Goal: Navigation & Orientation: Find specific page/section

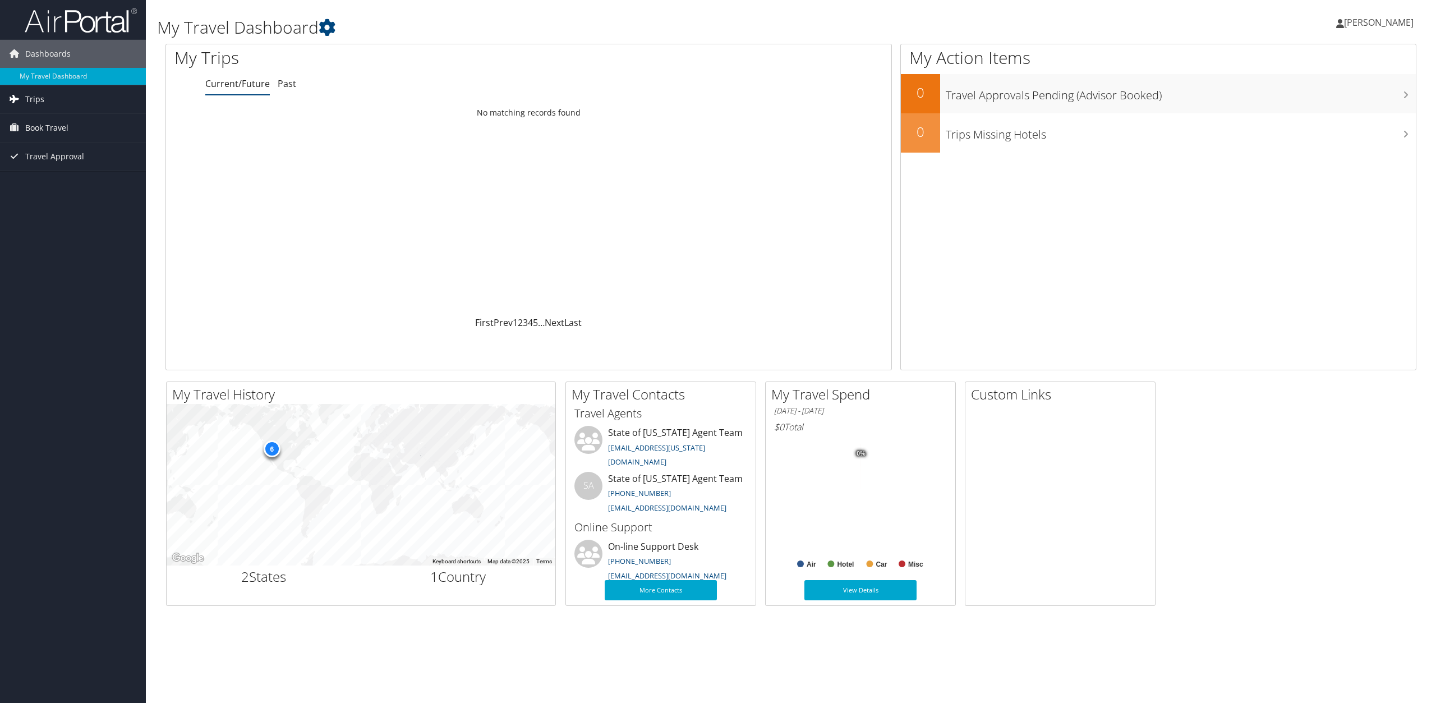
click at [71, 100] on link "Trips" at bounding box center [73, 99] width 146 height 28
click at [57, 135] on link "Past Trips" at bounding box center [73, 138] width 146 height 17
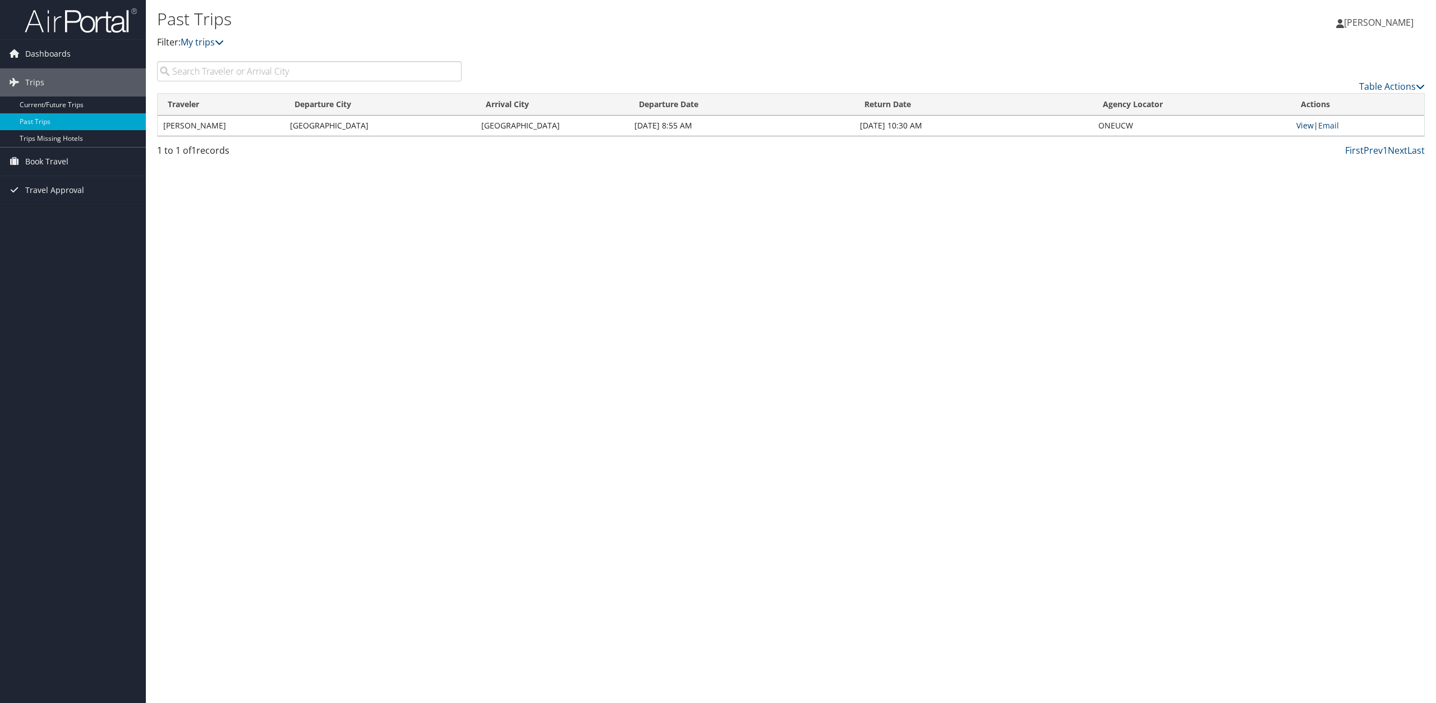
click at [1307, 125] on link "View" at bounding box center [1305, 125] width 17 height 11
click at [59, 143] on link "Trips Missing Hotels" at bounding box center [73, 138] width 146 height 17
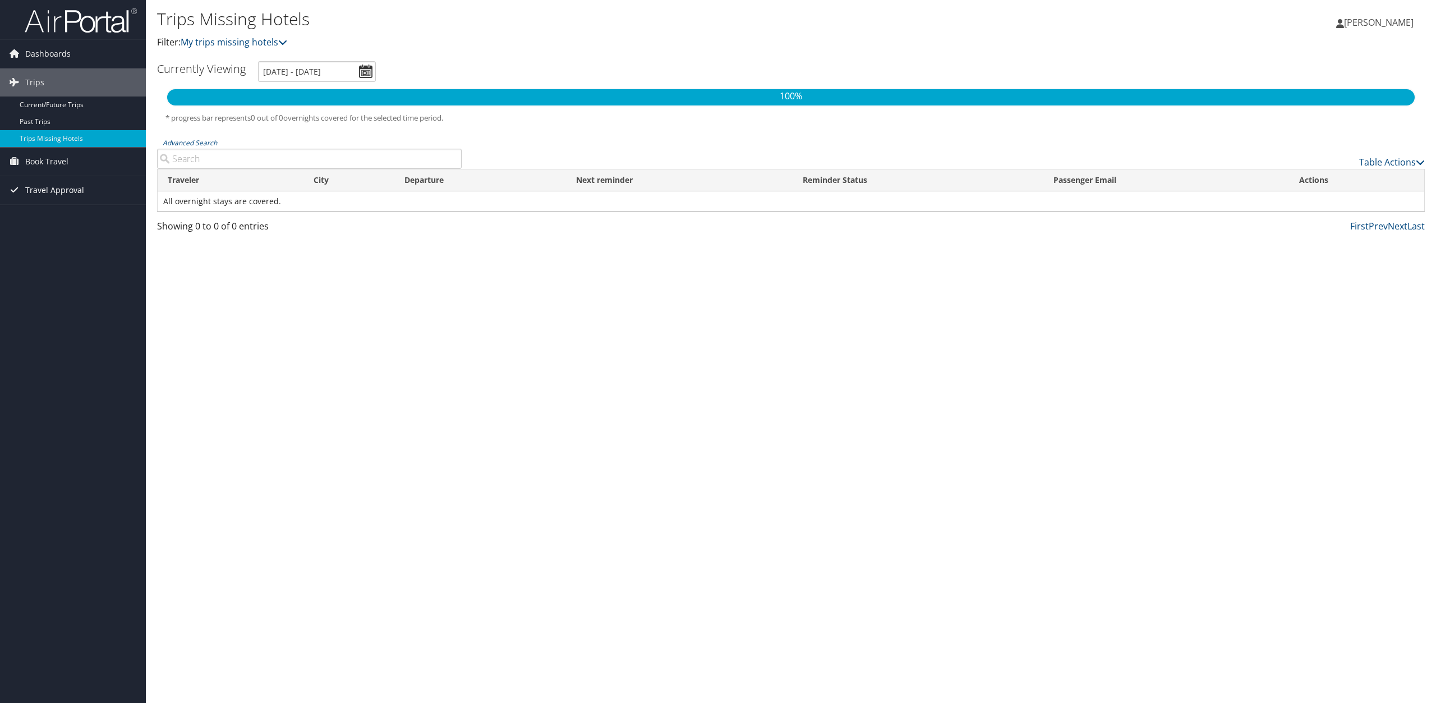
click at [58, 188] on span "Travel Approval" at bounding box center [54, 190] width 59 height 28
click at [51, 231] on link "Approved Trips" at bounding box center [73, 229] width 146 height 17
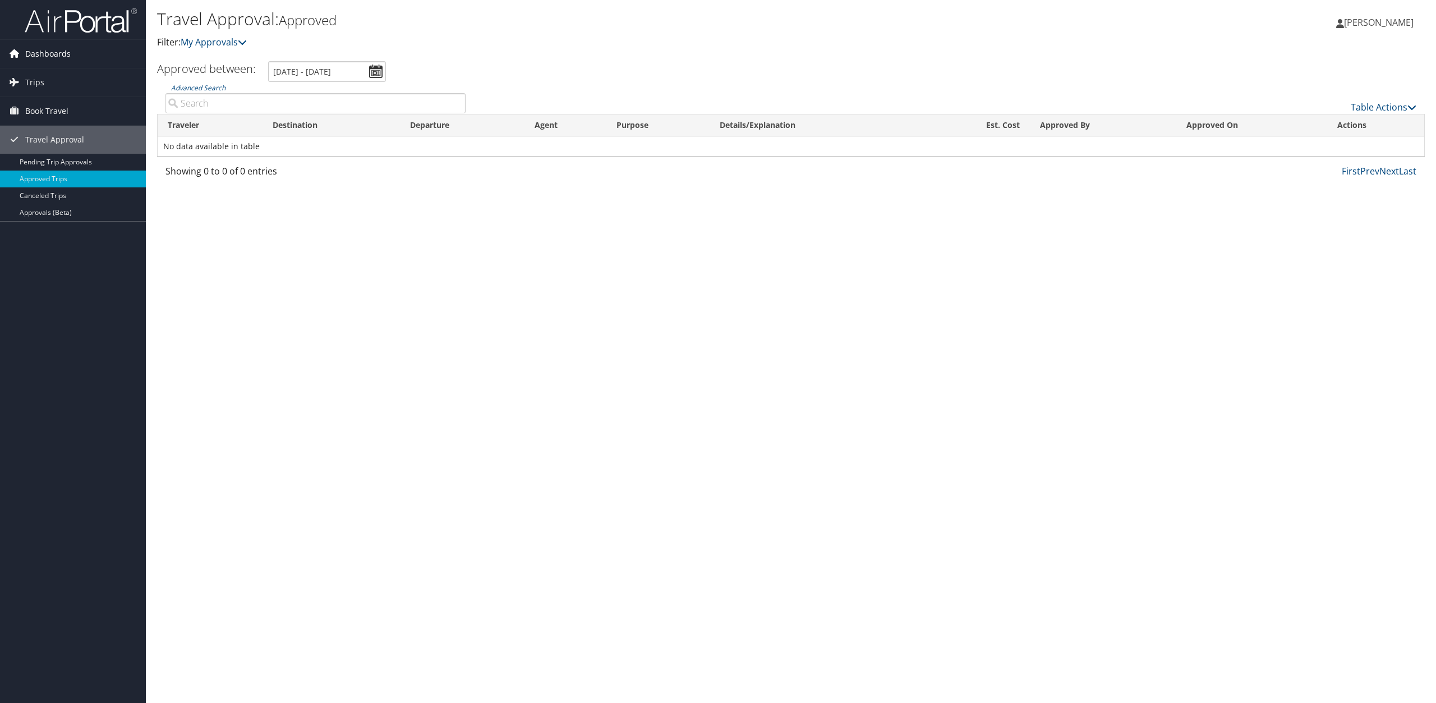
click at [44, 47] on span "Dashboards" at bounding box center [47, 54] width 45 height 28
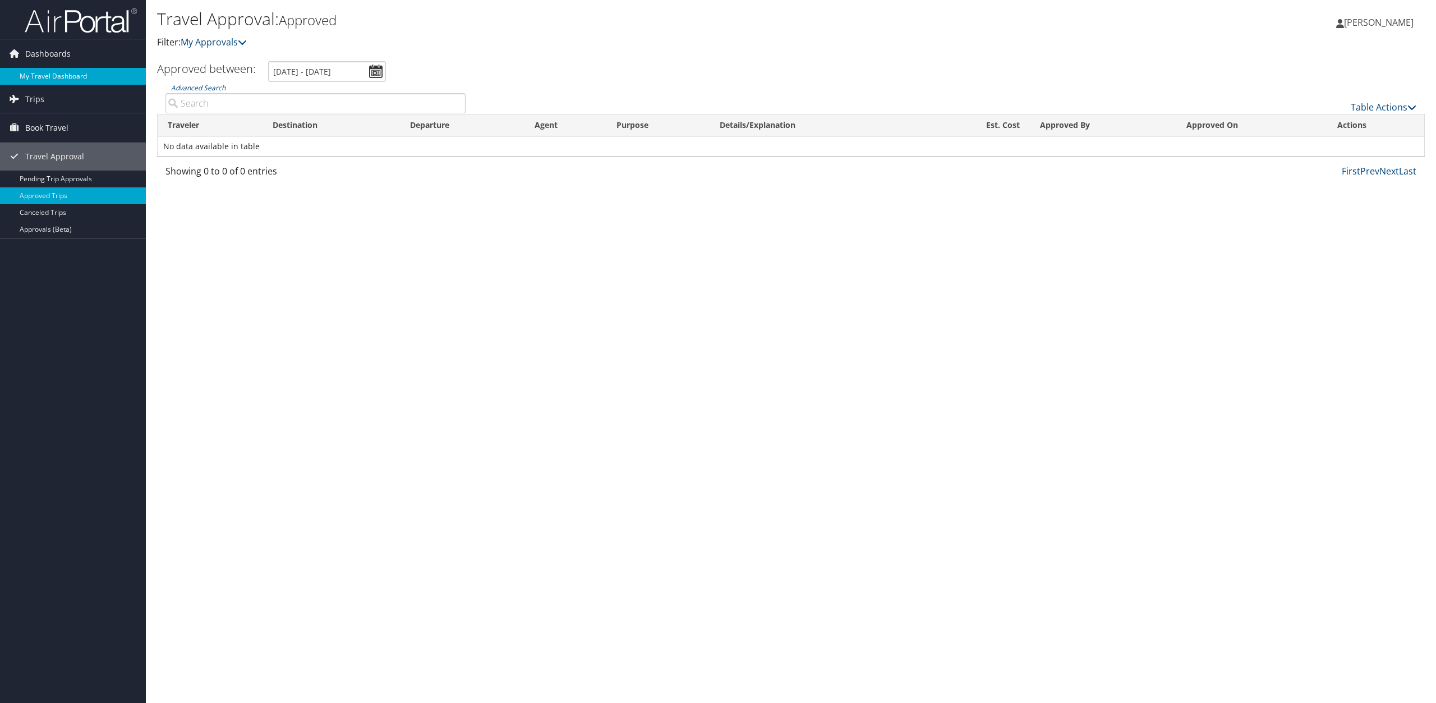
click at [57, 73] on link "My Travel Dashboard" at bounding box center [73, 76] width 146 height 17
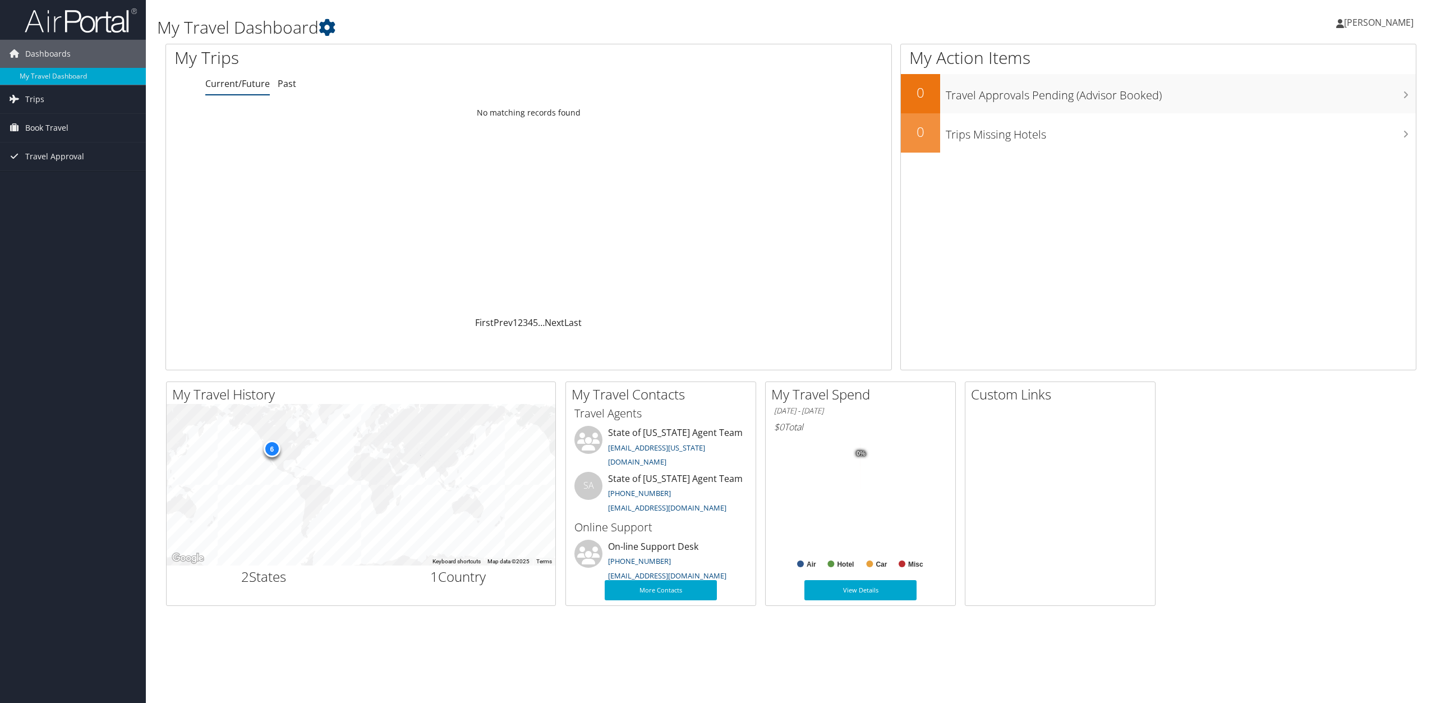
click at [1394, 22] on span "[PERSON_NAME]" at bounding box center [1379, 22] width 70 height 12
click at [1338, 103] on link "View Travel Profile" at bounding box center [1350, 99] width 125 height 19
click at [1384, 17] on span "[PERSON_NAME]" at bounding box center [1379, 22] width 70 height 12
click at [1341, 63] on link "My Settings" at bounding box center [1350, 61] width 125 height 19
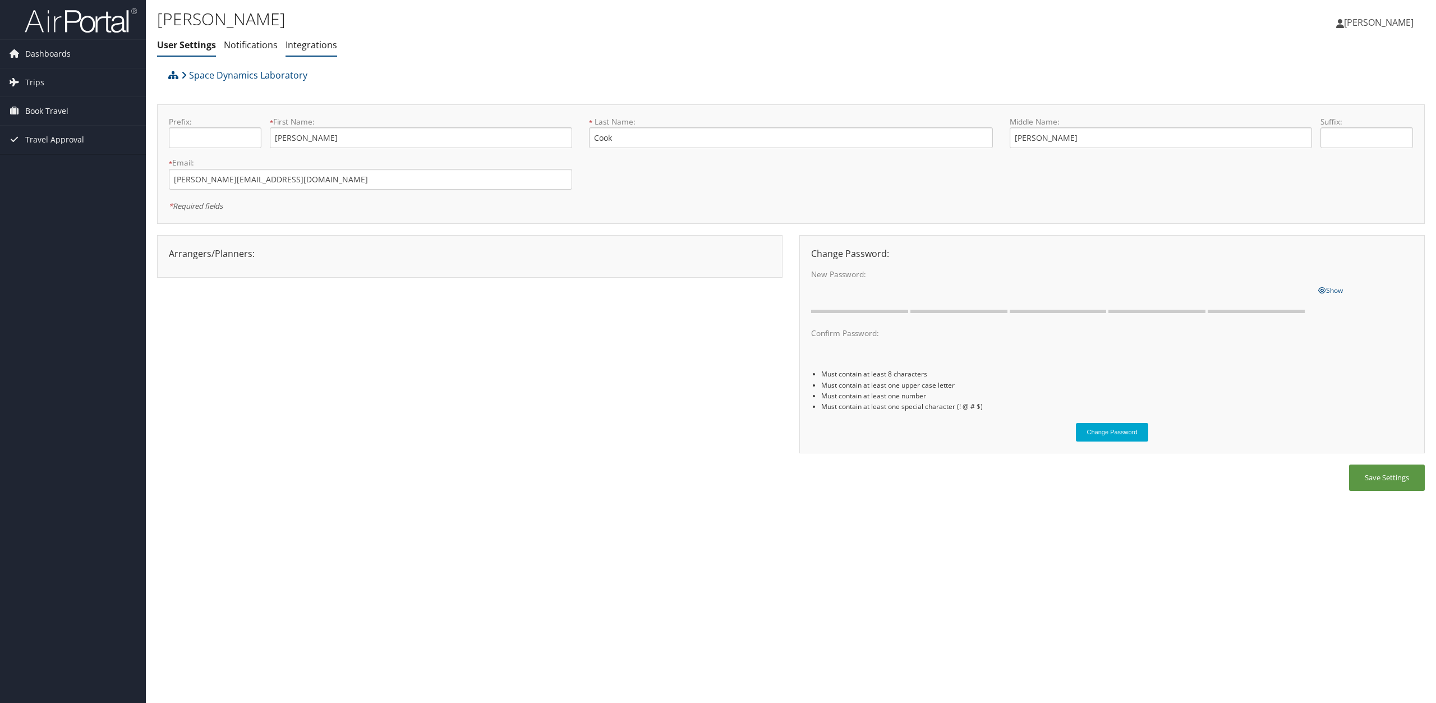
click at [303, 49] on link "Integrations" at bounding box center [312, 45] width 52 height 12
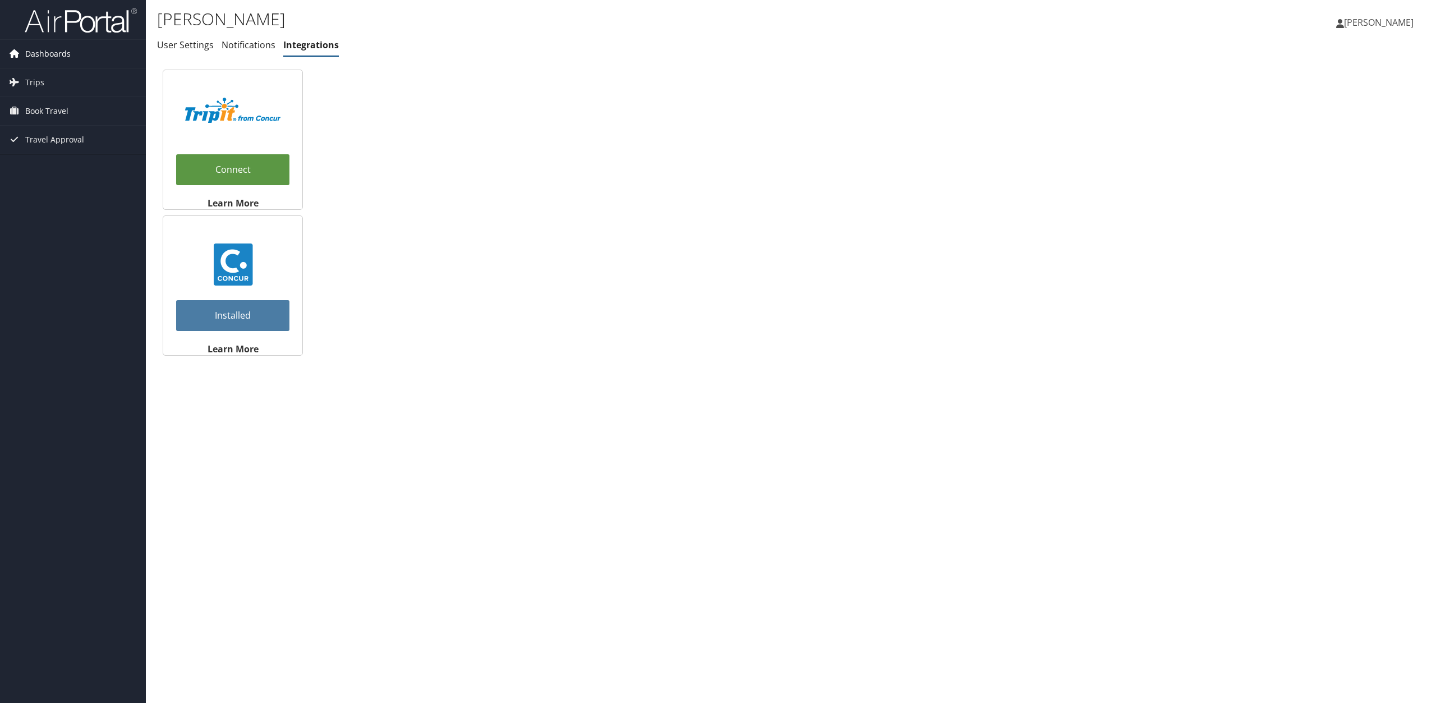
click at [59, 52] on span "Dashboards" at bounding box center [47, 54] width 45 height 28
click at [43, 73] on link "My Travel Dashboard" at bounding box center [73, 76] width 146 height 17
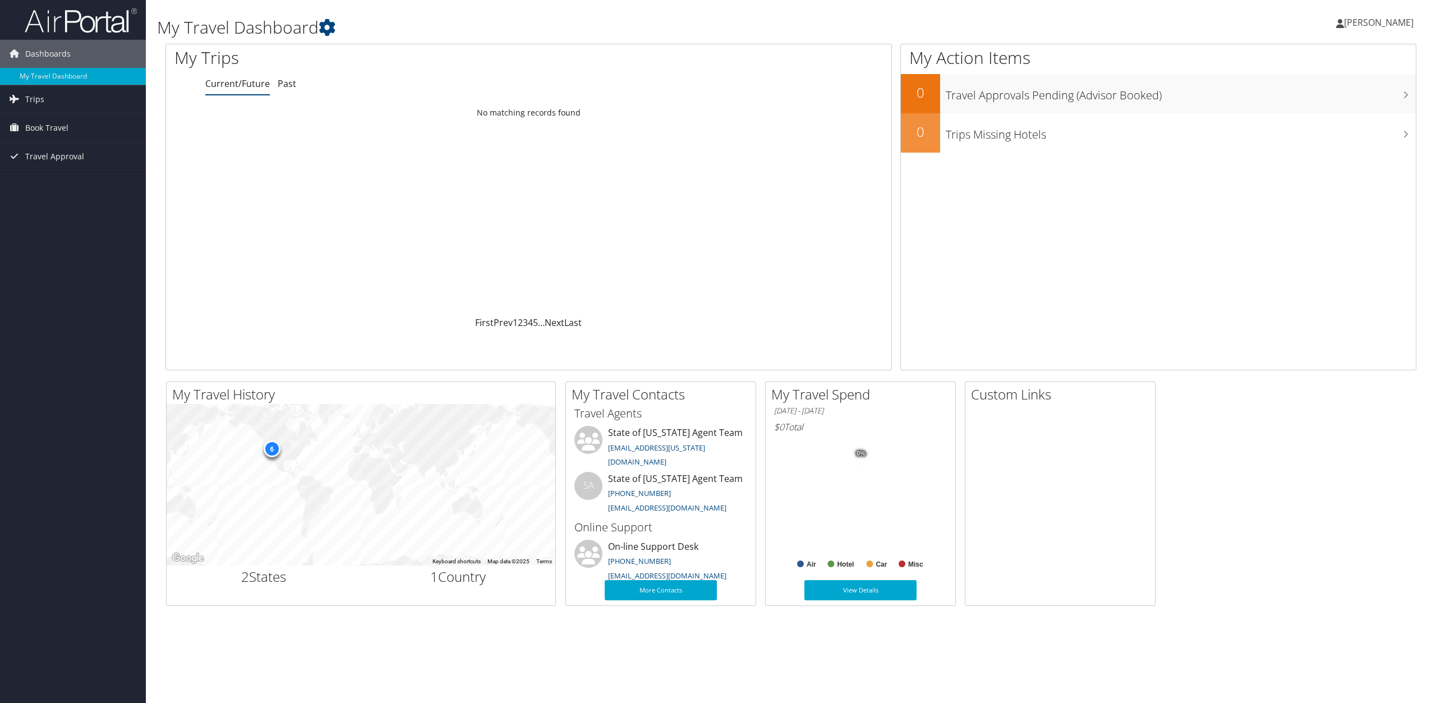
click at [1372, 15] on link "[PERSON_NAME]" at bounding box center [1380, 23] width 89 height 34
click at [1353, 82] on link "Travel Agency Contacts" at bounding box center [1350, 80] width 125 height 19
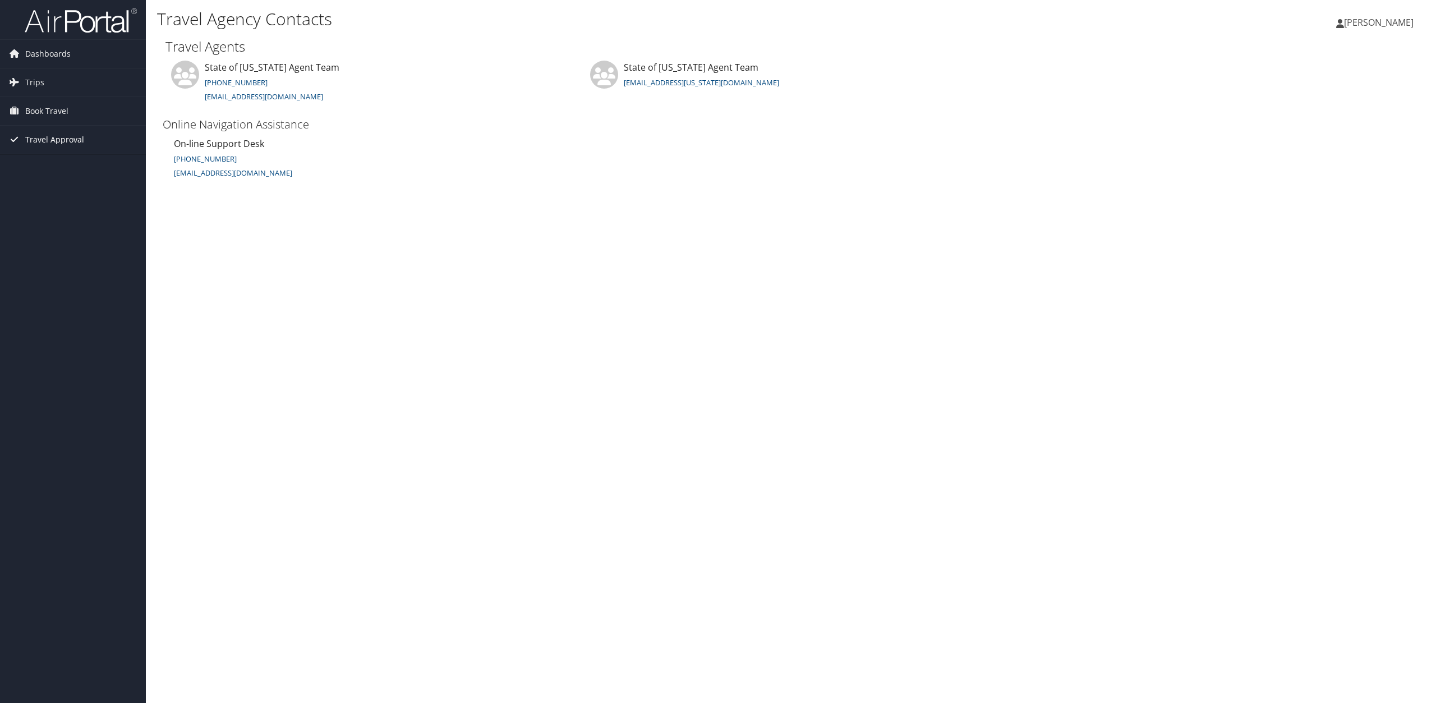
click at [57, 143] on span "Travel Approval" at bounding box center [54, 140] width 59 height 28
click at [36, 83] on span "Trips" at bounding box center [34, 82] width 19 height 28
click at [59, 160] on span "Book Travel" at bounding box center [46, 162] width 43 height 28
click at [41, 58] on span "Dashboards" at bounding box center [47, 54] width 45 height 28
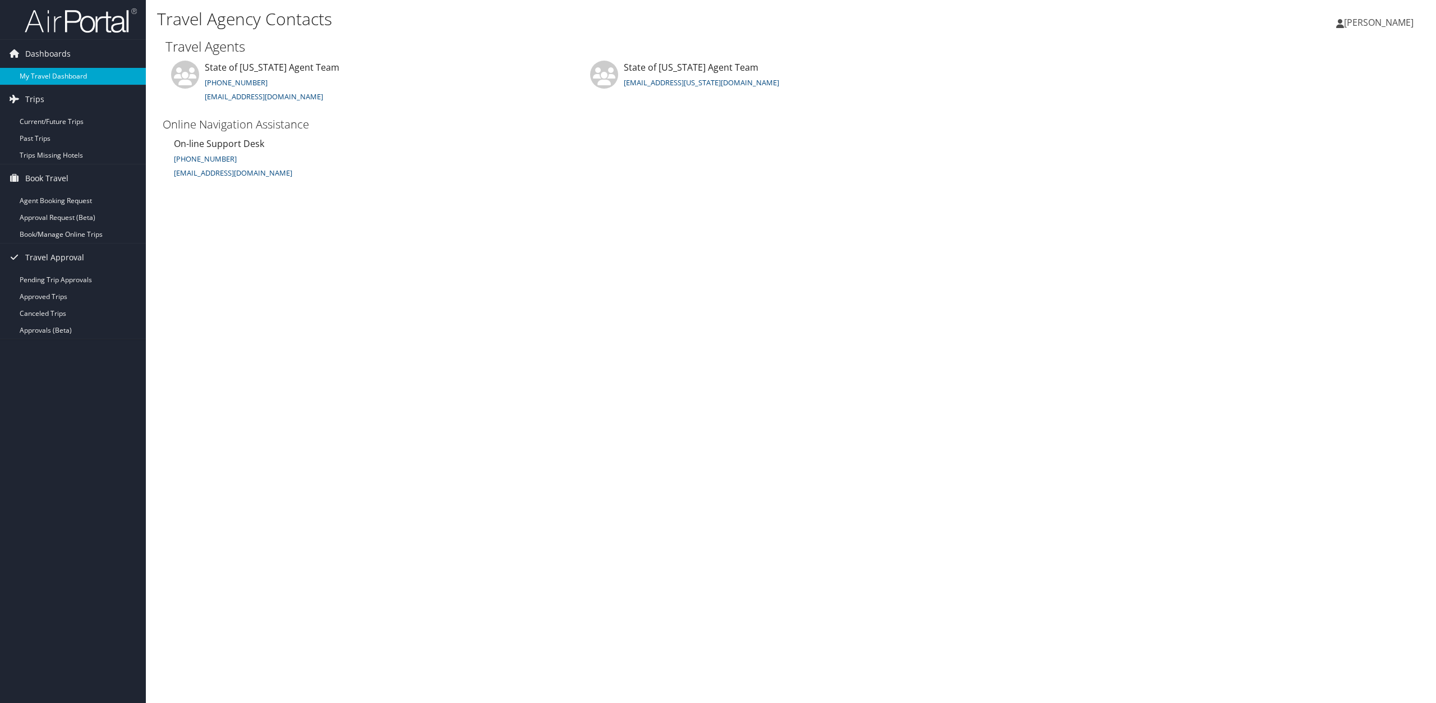
click at [49, 77] on link "My Travel Dashboard" at bounding box center [73, 76] width 146 height 17
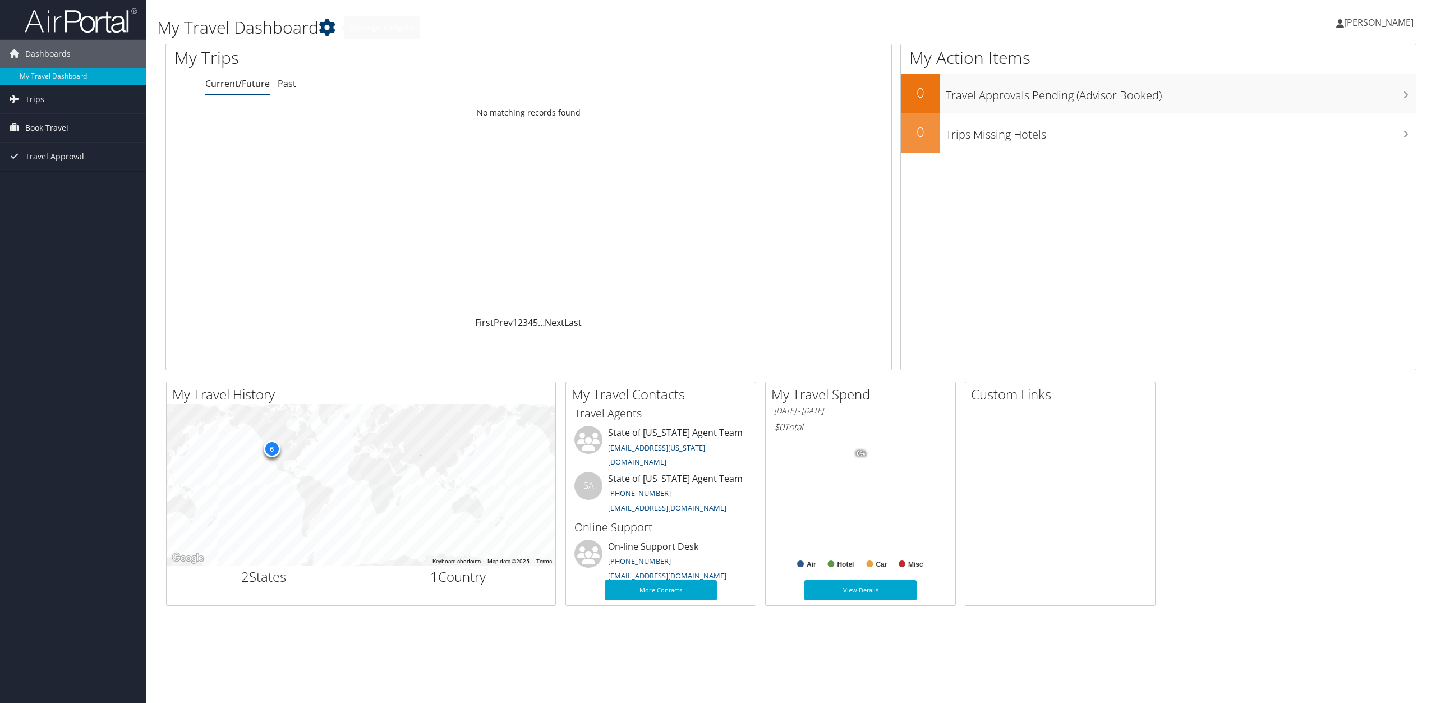
click at [331, 30] on icon at bounding box center [327, 27] width 17 height 17
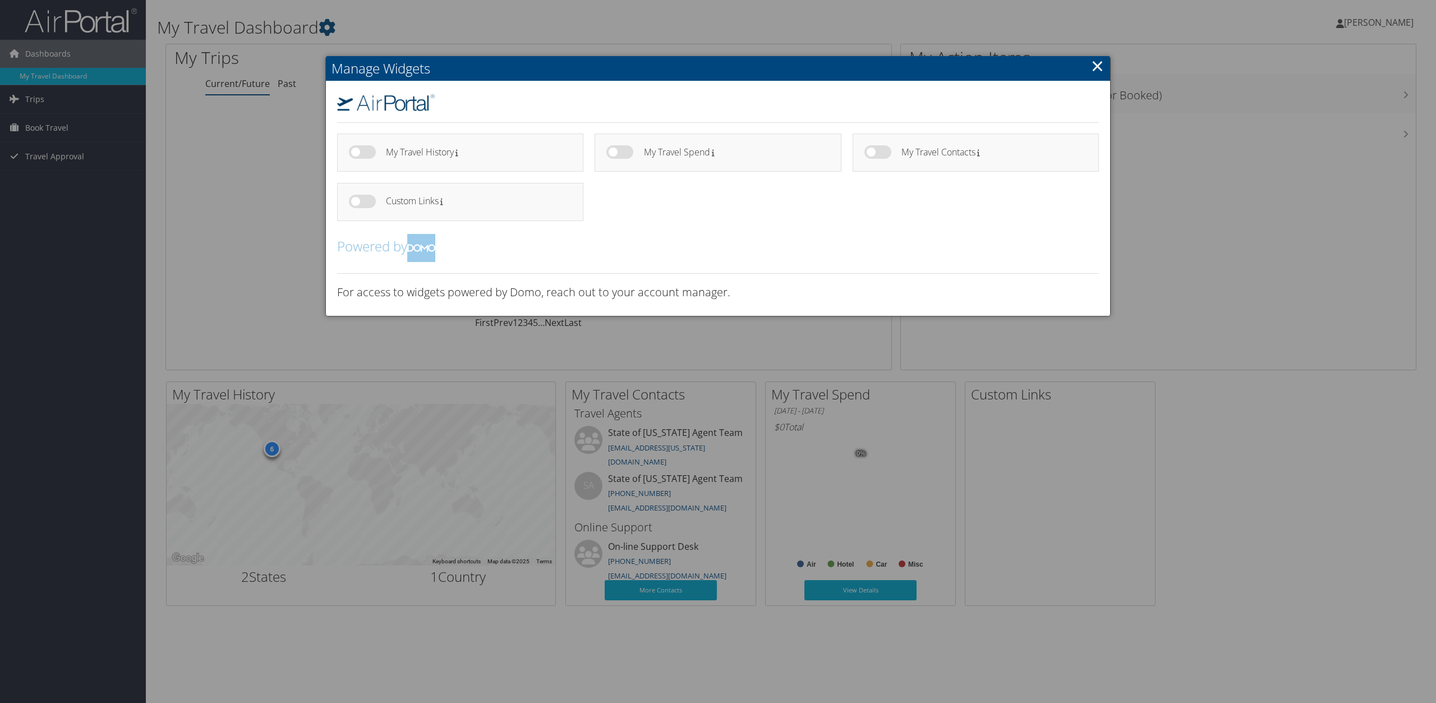
click at [356, 151] on label at bounding box center [362, 151] width 27 height 13
click at [356, 151] on input "checkbox" at bounding box center [358, 153] width 7 height 7
checkbox input "true"
click at [618, 156] on label at bounding box center [620, 151] width 27 height 13
click at [0, 0] on input "checkbox" at bounding box center [0, 0] width 0 height 0
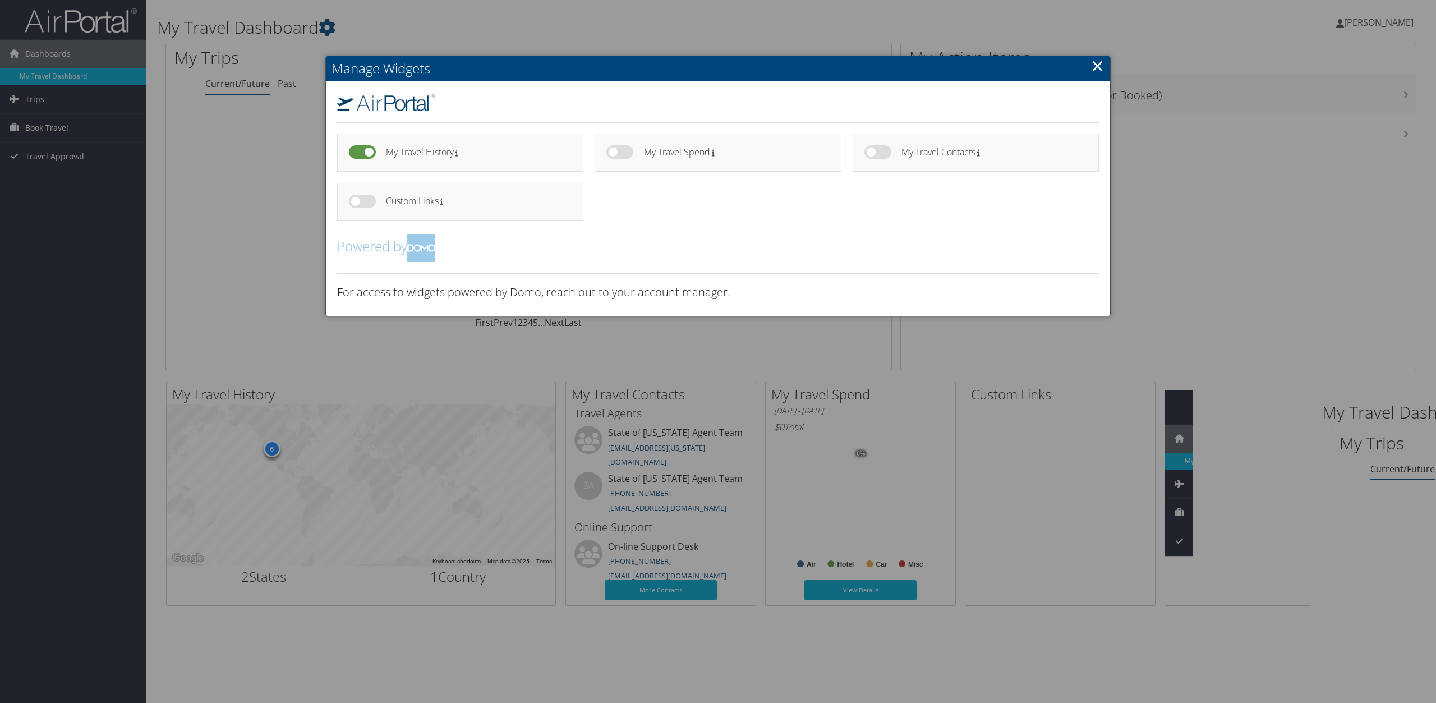
click at [623, 148] on label at bounding box center [620, 151] width 27 height 13
click at [0, 0] on input "checkbox" at bounding box center [0, 0] width 0 height 0
click at [617, 151] on label at bounding box center [620, 151] width 27 height 13
click at [0, 0] on input "checkbox" at bounding box center [0, 0] width 0 height 0
click at [617, 151] on label at bounding box center [620, 151] width 27 height 13
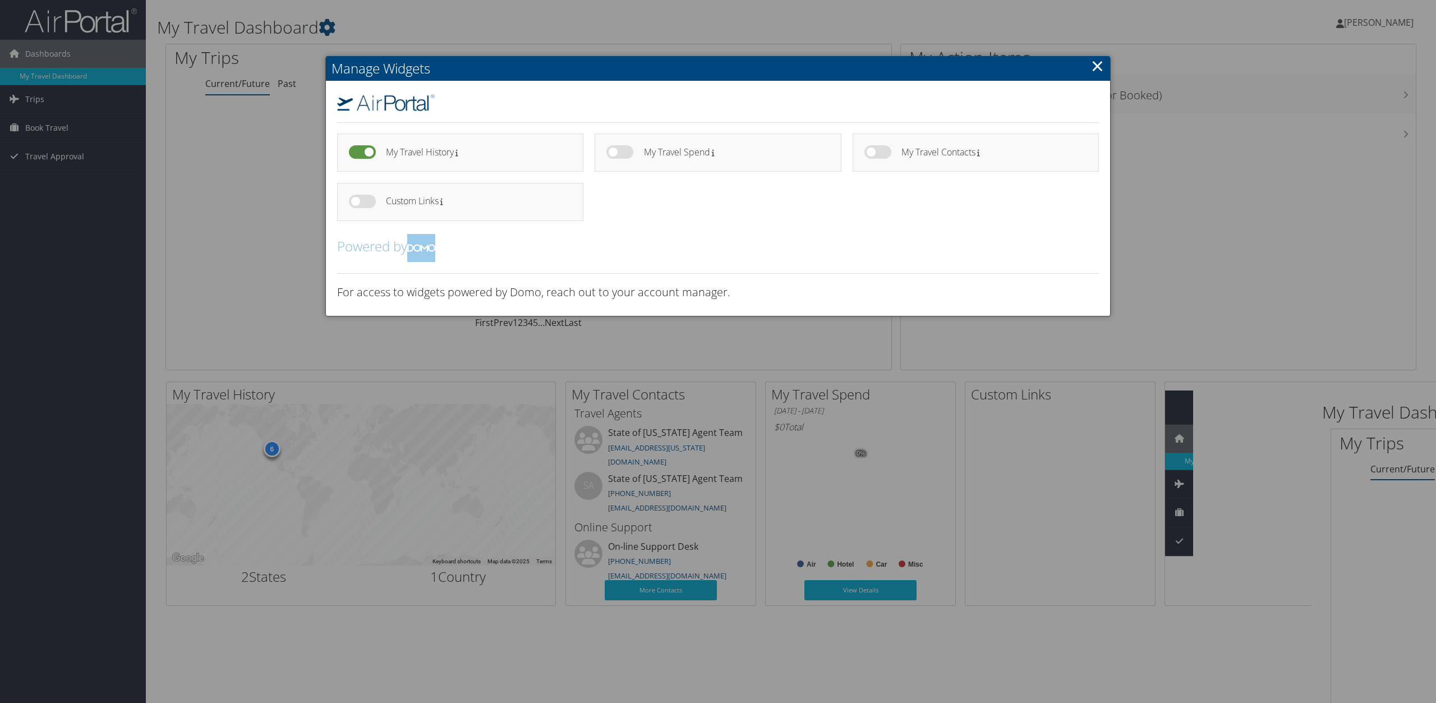
click at [0, 0] on input "checkbox" at bounding box center [0, 0] width 0 height 0
click at [355, 203] on label at bounding box center [362, 201] width 27 height 13
click at [0, 0] on input "checkbox" at bounding box center [0, 0] width 0 height 0
click at [614, 268] on div "My Travel History My Travel Spend" at bounding box center [718, 198] width 784 height 235
click at [1100, 66] on link "×" at bounding box center [1097, 65] width 13 height 22
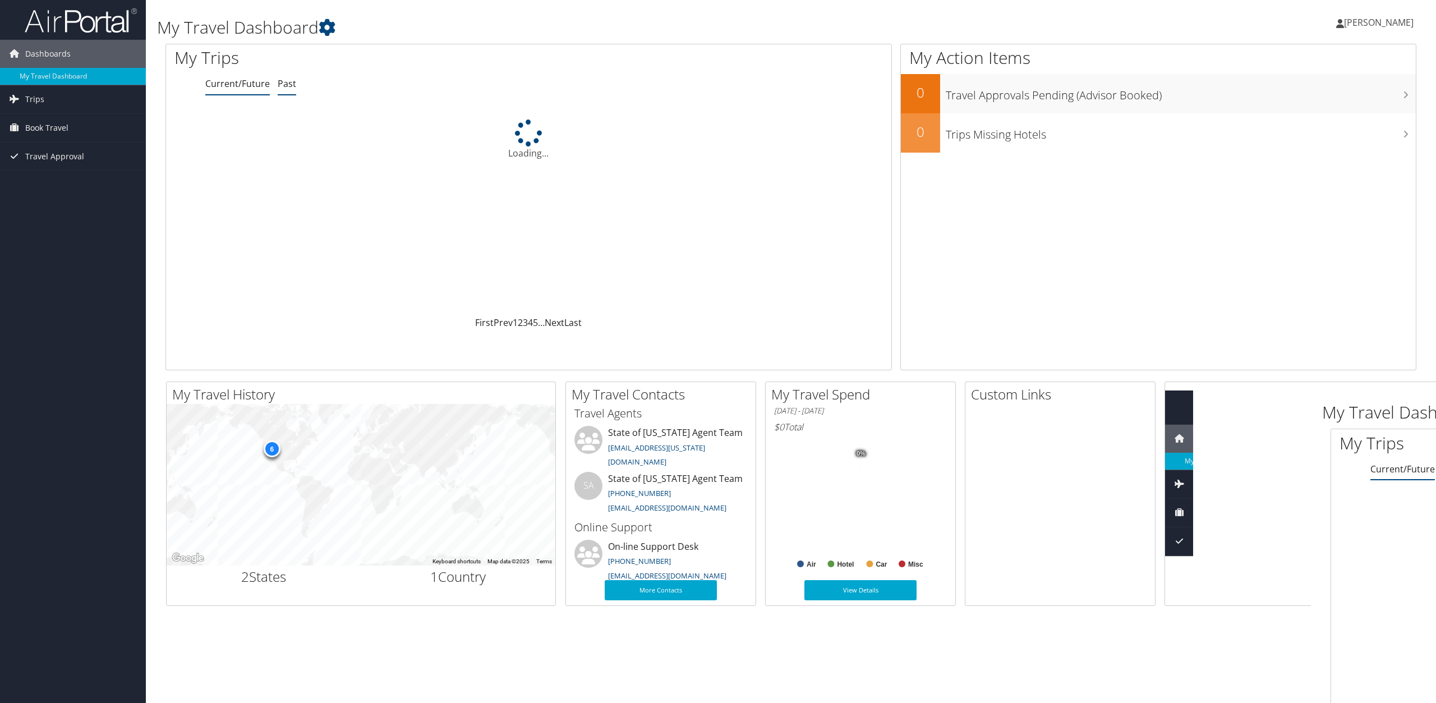
click at [289, 90] on link "Past" at bounding box center [287, 83] width 19 height 12
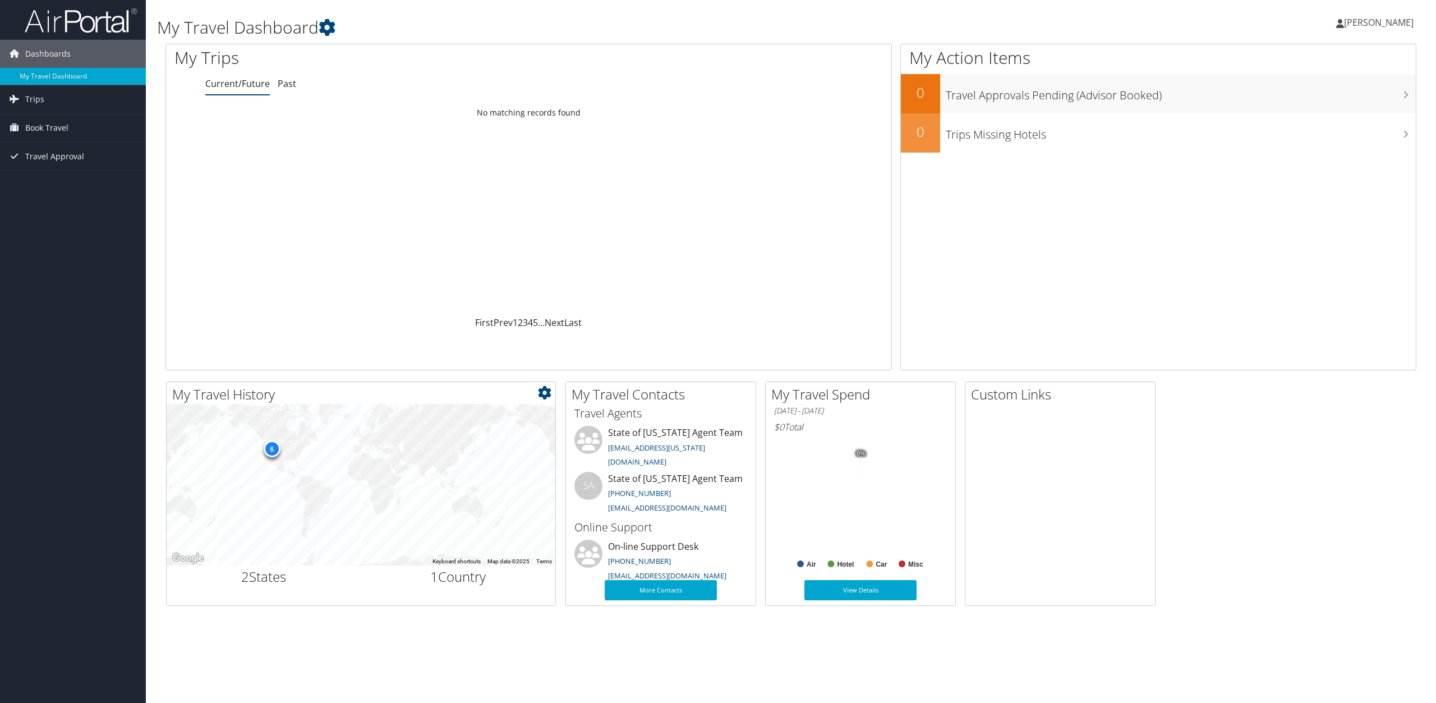
click at [272, 450] on div "6" at bounding box center [271, 448] width 17 height 17
click at [297, 493] on div "6" at bounding box center [361, 485] width 389 height 162
click at [275, 454] on div "6" at bounding box center [271, 448] width 17 height 17
drag, startPoint x: 272, startPoint y: 588, endPoint x: 275, endPoint y: 575, distance: 13.9
click at [273, 583] on div "2 States" at bounding box center [264, 578] width 195 height 25
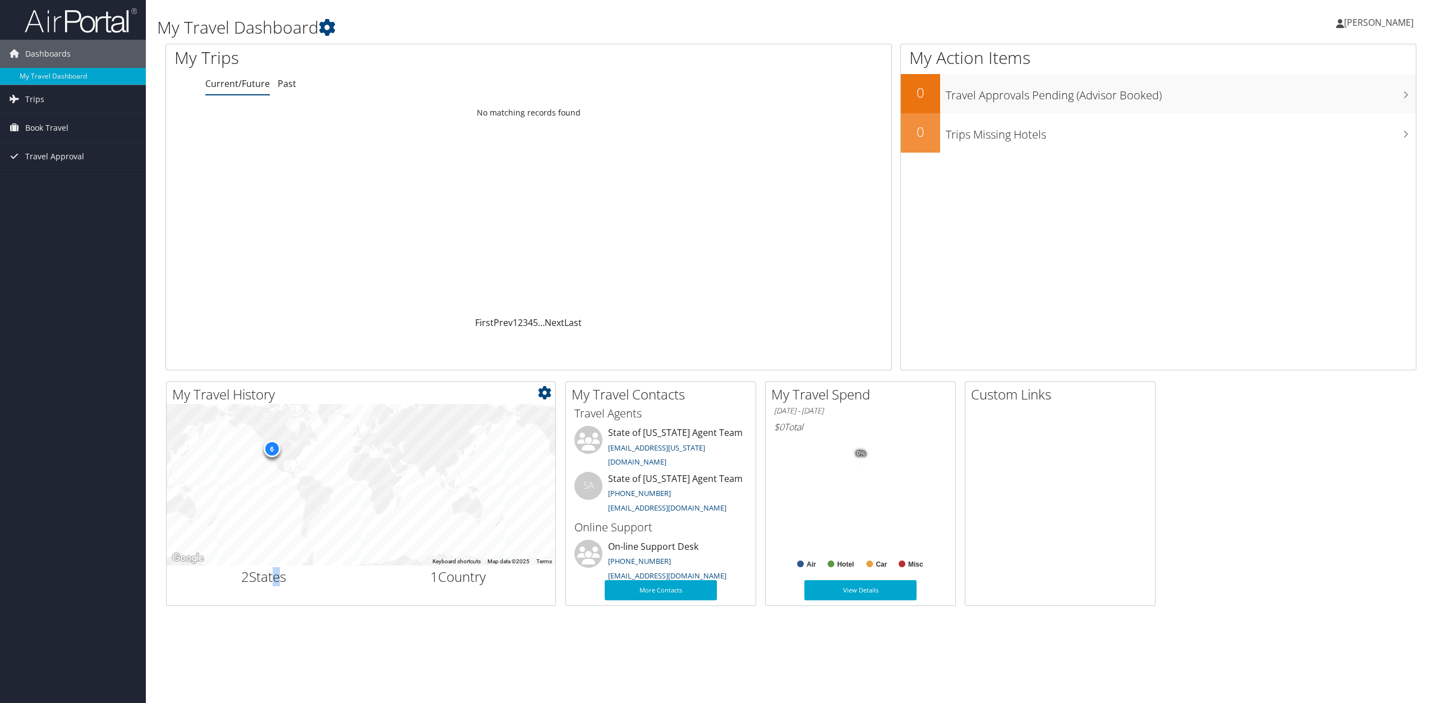
click at [549, 397] on icon at bounding box center [544, 392] width 13 height 13
click at [544, 401] on ul "Small Medium Large" at bounding box center [477, 430] width 149 height 58
drag, startPoint x: 304, startPoint y: 88, endPoint x: 291, endPoint y: 90, distance: 13.6
click at [303, 89] on ul "Current/Future Past" at bounding box center [548, 84] width 686 height 20
click at [291, 90] on link "Past" at bounding box center [287, 83] width 19 height 12
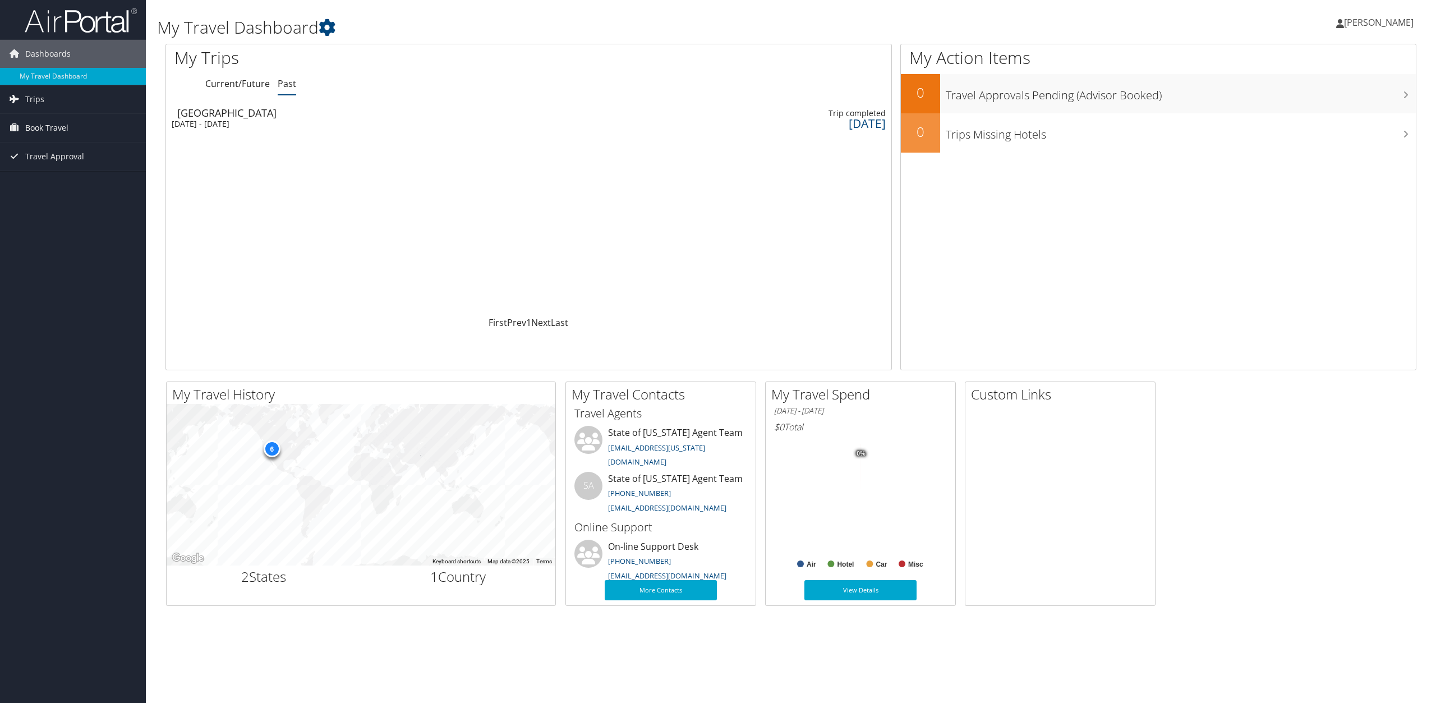
click at [841, 125] on div "10 months ago" at bounding box center [800, 123] width 170 height 10
click at [1377, 21] on span "[PERSON_NAME]" at bounding box center [1379, 22] width 70 height 12
click at [1340, 103] on link "View Travel Profile" at bounding box center [1350, 99] width 125 height 19
